Goal: Task Accomplishment & Management: Manage account settings

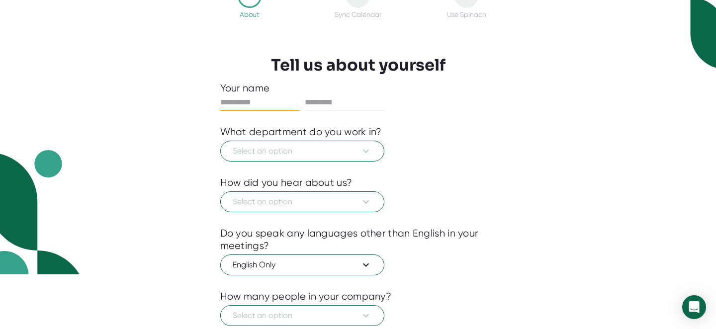
scroll to position [122, 0]
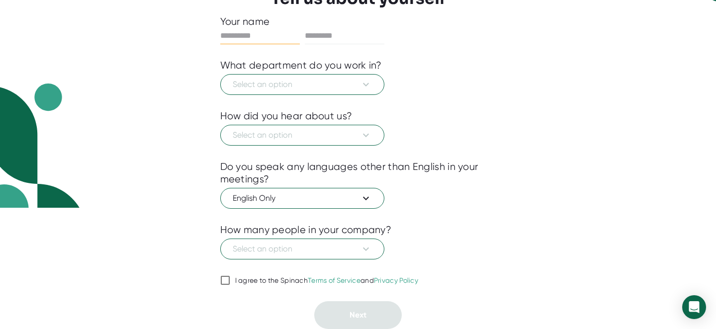
click at [228, 284] on input "I agree to the Spinach Terms of Service and Privacy Policy" at bounding box center [225, 280] width 10 height 12
checkbox input "true"
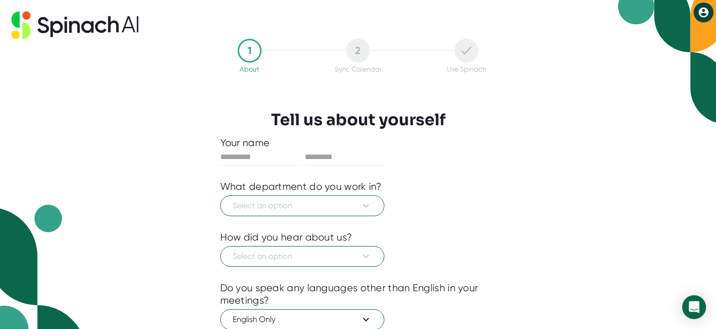
click at [705, 12] on icon at bounding box center [704, 12] width 10 height 10
click at [92, 26] on div at bounding box center [358, 164] width 716 height 329
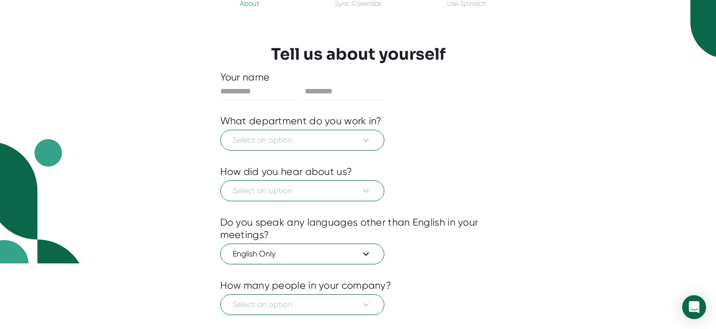
scroll to position [99, 0]
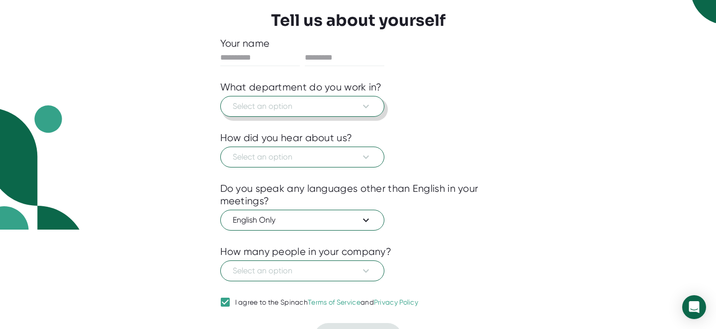
click at [264, 102] on span "Select an option" at bounding box center [302, 106] width 139 height 12
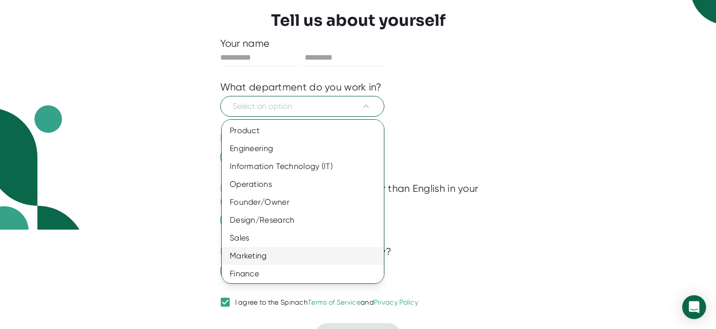
click at [235, 252] on div "Marketing" at bounding box center [303, 256] width 162 height 18
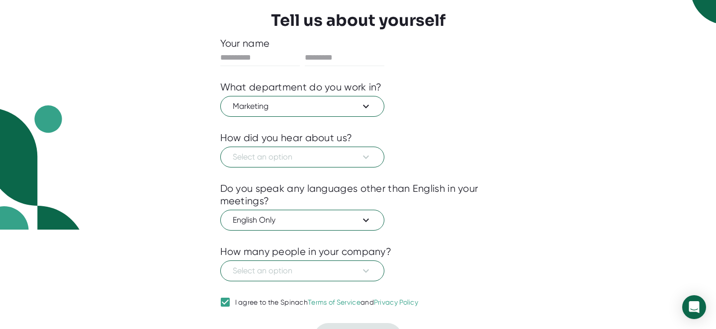
click at [251, 172] on div at bounding box center [358, 175] width 276 height 15
click at [250, 162] on span "Select an option" at bounding box center [302, 157] width 139 height 12
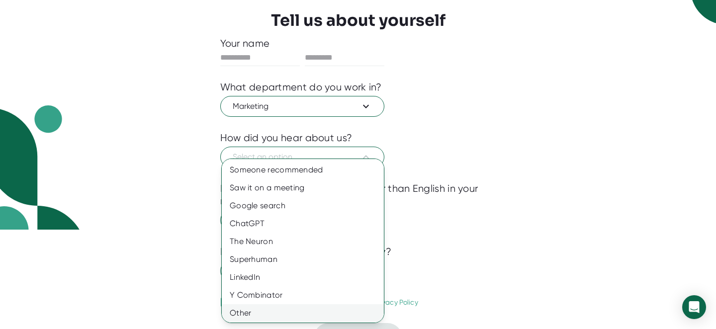
click at [233, 315] on div "Other" at bounding box center [303, 313] width 162 height 18
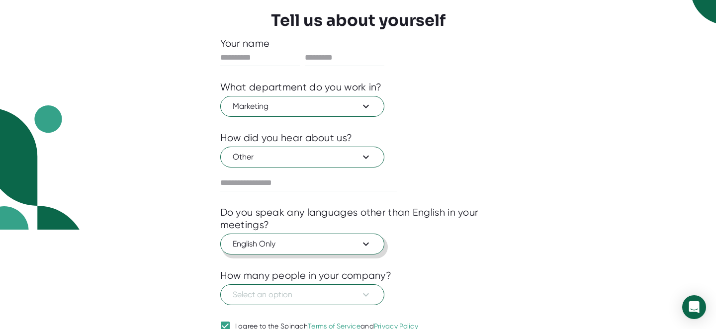
click at [248, 242] on span "English Only" at bounding box center [302, 244] width 139 height 12
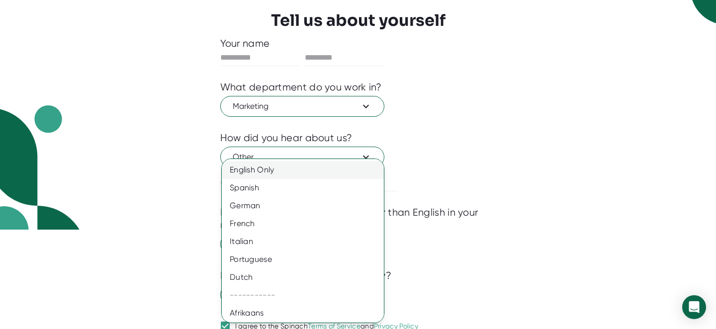
click at [251, 164] on div "English Only" at bounding box center [303, 170] width 162 height 18
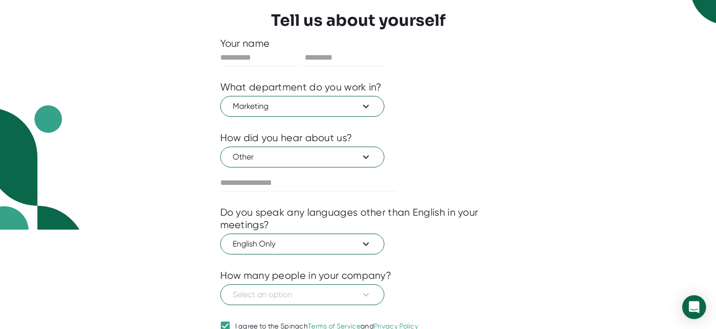
click at [237, 280] on div "How many people in your company?" at bounding box center [306, 275] width 172 height 12
click at [230, 293] on button "Select an option" at bounding box center [302, 294] width 164 height 21
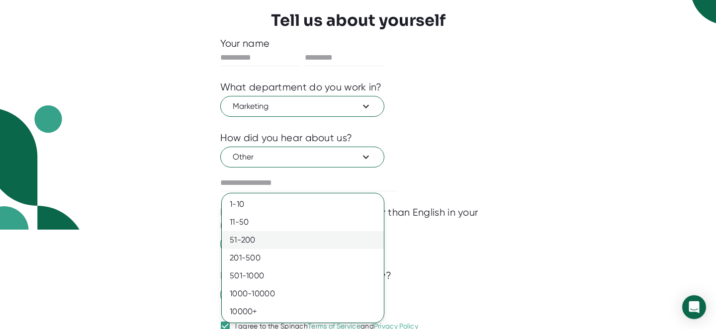
click at [249, 240] on div "51-200" at bounding box center [303, 240] width 162 height 18
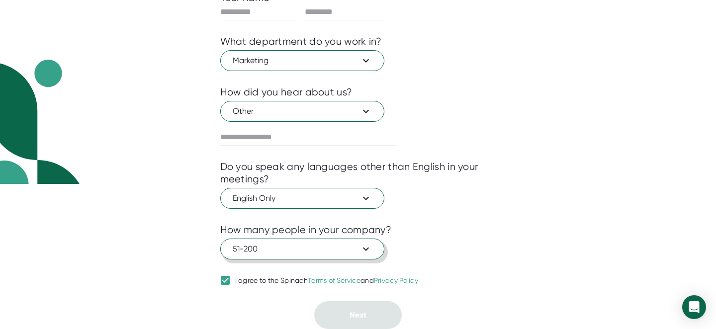
scroll to position [34, 0]
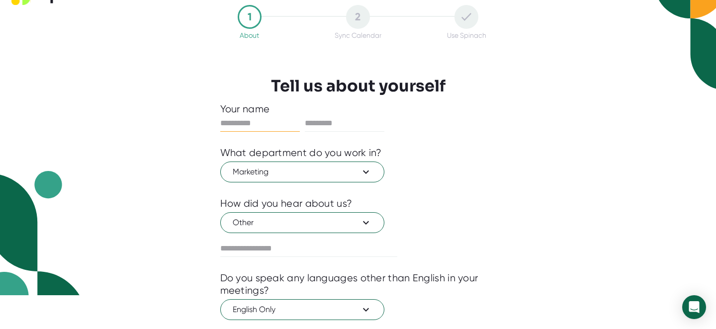
click at [235, 123] on input "text" at bounding box center [260, 123] width 80 height 16
type input "*****"
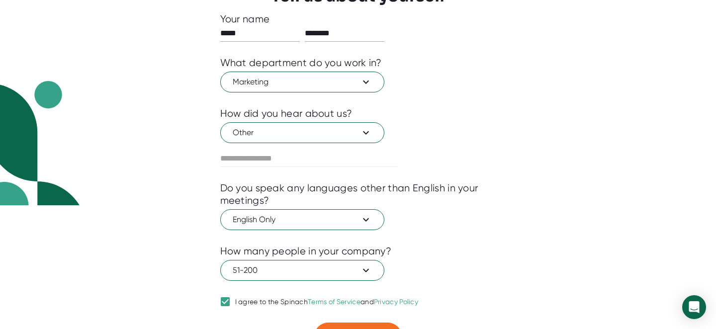
scroll to position [146, 0]
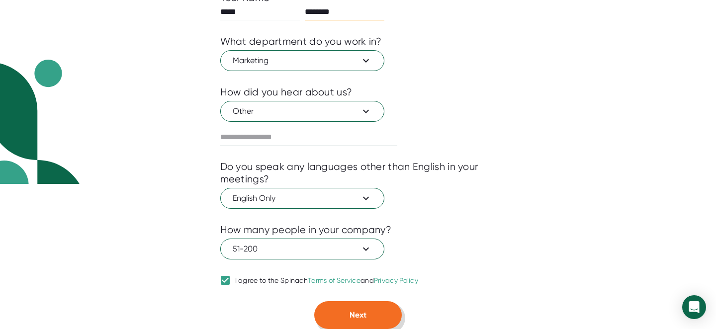
type input "********"
click at [325, 303] on button "Next" at bounding box center [357, 315] width 87 height 28
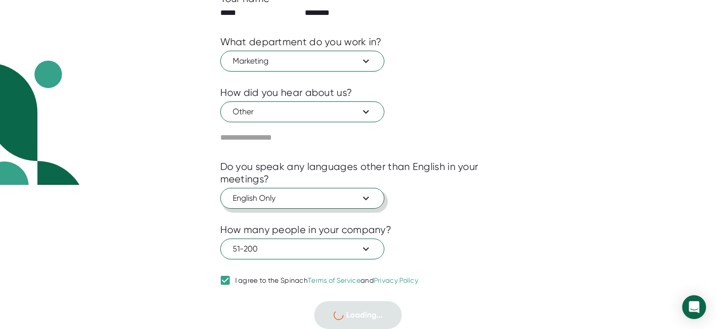
scroll to position [0, 0]
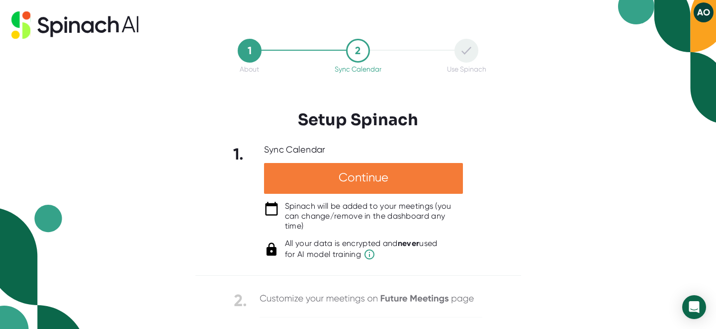
click at [339, 176] on div "Continue" at bounding box center [363, 178] width 199 height 31
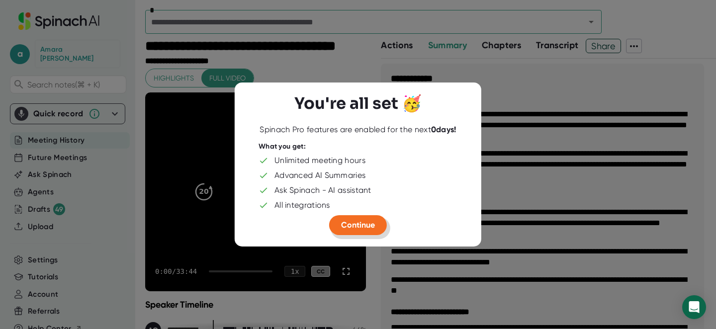
click at [343, 223] on span "Continue" at bounding box center [358, 224] width 34 height 9
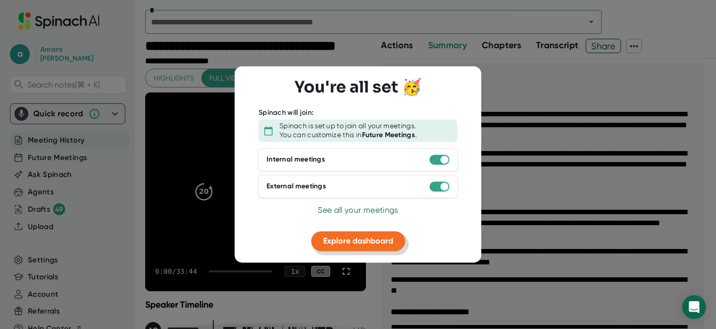
click at [379, 236] on button "Explore dashboard" at bounding box center [358, 241] width 94 height 20
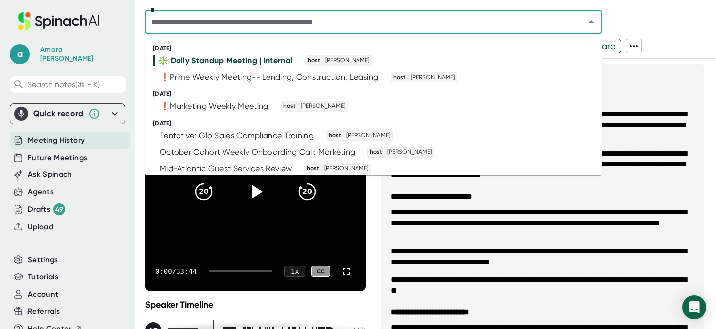
click at [430, 20] on input "text" at bounding box center [358, 22] width 421 height 14
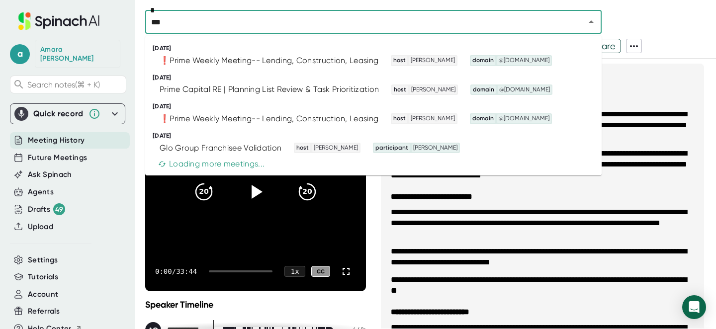
type input "****"
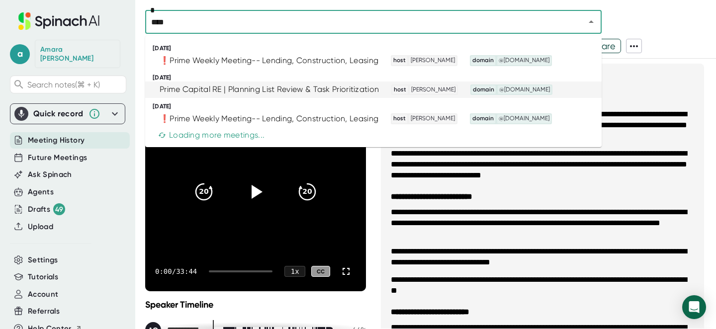
click at [382, 92] on div "Prime Capital RE | Planning List Review & Task Prioritization host [PERSON_NAME…" at bounding box center [369, 90] width 432 height 11
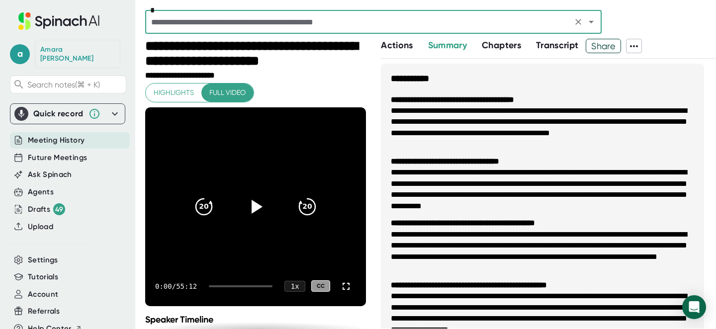
click at [597, 44] on span "Share" at bounding box center [603, 45] width 34 height 17
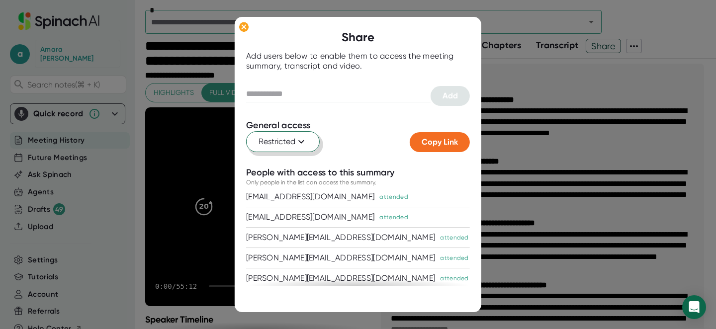
click at [303, 142] on icon at bounding box center [301, 142] width 12 height 12
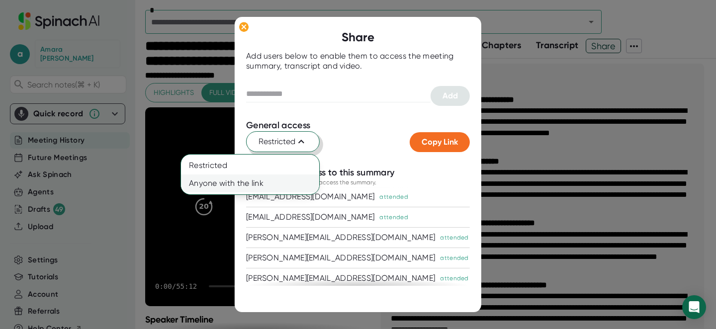
click at [280, 179] on div "Anyone with the link" at bounding box center [250, 184] width 138 height 18
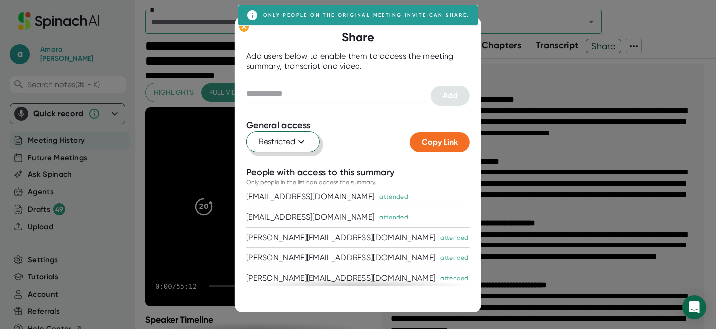
click at [311, 97] on input "text" at bounding box center [338, 94] width 184 height 16
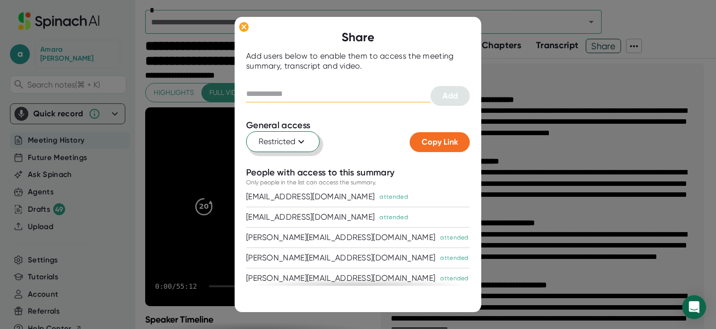
click at [311, 96] on input "text" at bounding box center [338, 94] width 184 height 16
type input "**********"
click at [462, 90] on button "Add" at bounding box center [450, 96] width 39 height 20
click at [305, 297] on div at bounding box center [358, 293] width 224 height 15
click at [438, 145] on span "Copy Link" at bounding box center [440, 141] width 36 height 9
